Goal: Information Seeking & Learning: Learn about a topic

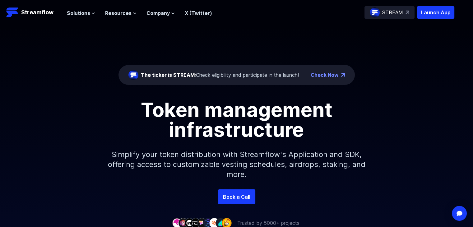
click at [31, 51] on div "The ticker is STREAM: Check eligibility and participate in the launch! Check No…" at bounding box center [236, 107] width 473 height 164
click at [87, 12] on span "Solutions" at bounding box center [78, 12] width 23 height 7
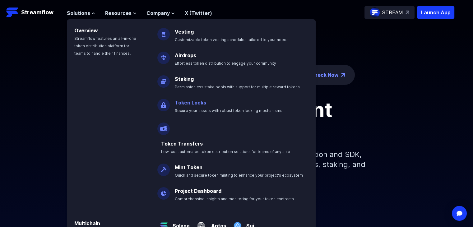
click at [211, 102] on p "Token Locks Secure your assets with robust token locking mechanisms" at bounding box center [233, 104] width 124 height 20
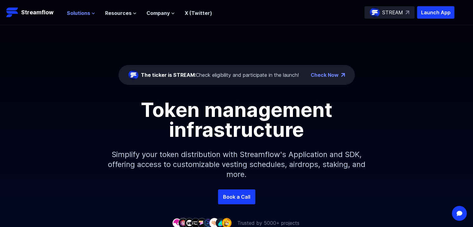
click at [80, 11] on span "Solutions" at bounding box center [78, 12] width 23 height 7
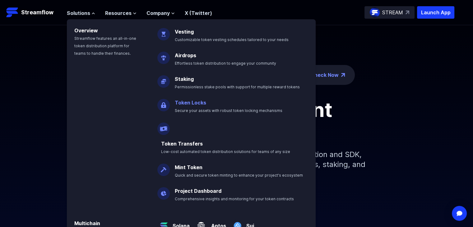
click at [183, 102] on link "Token Locks" at bounding box center [190, 102] width 31 height 6
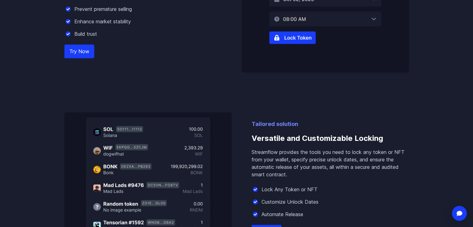
scroll to position [497, 0]
